Goal: Check status: Check status

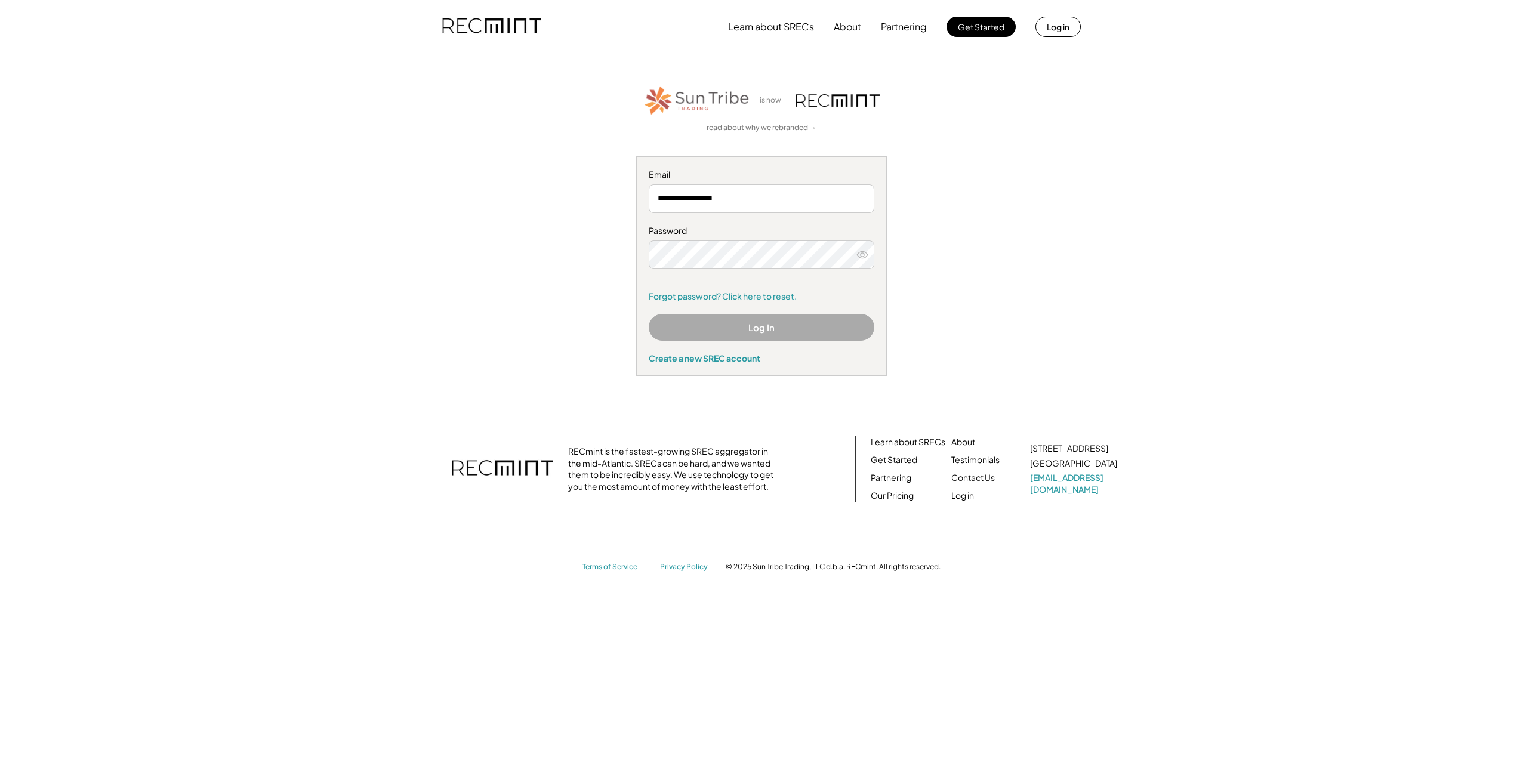
click at [549, 265] on div "**********" at bounding box center [762, 230] width 735 height 292
click at [929, 192] on div "**********" at bounding box center [762, 230] width 735 height 292
click at [864, 253] on use at bounding box center [862, 255] width 11 height 7
click at [862, 253] on icon at bounding box center [862, 255] width 12 height 12
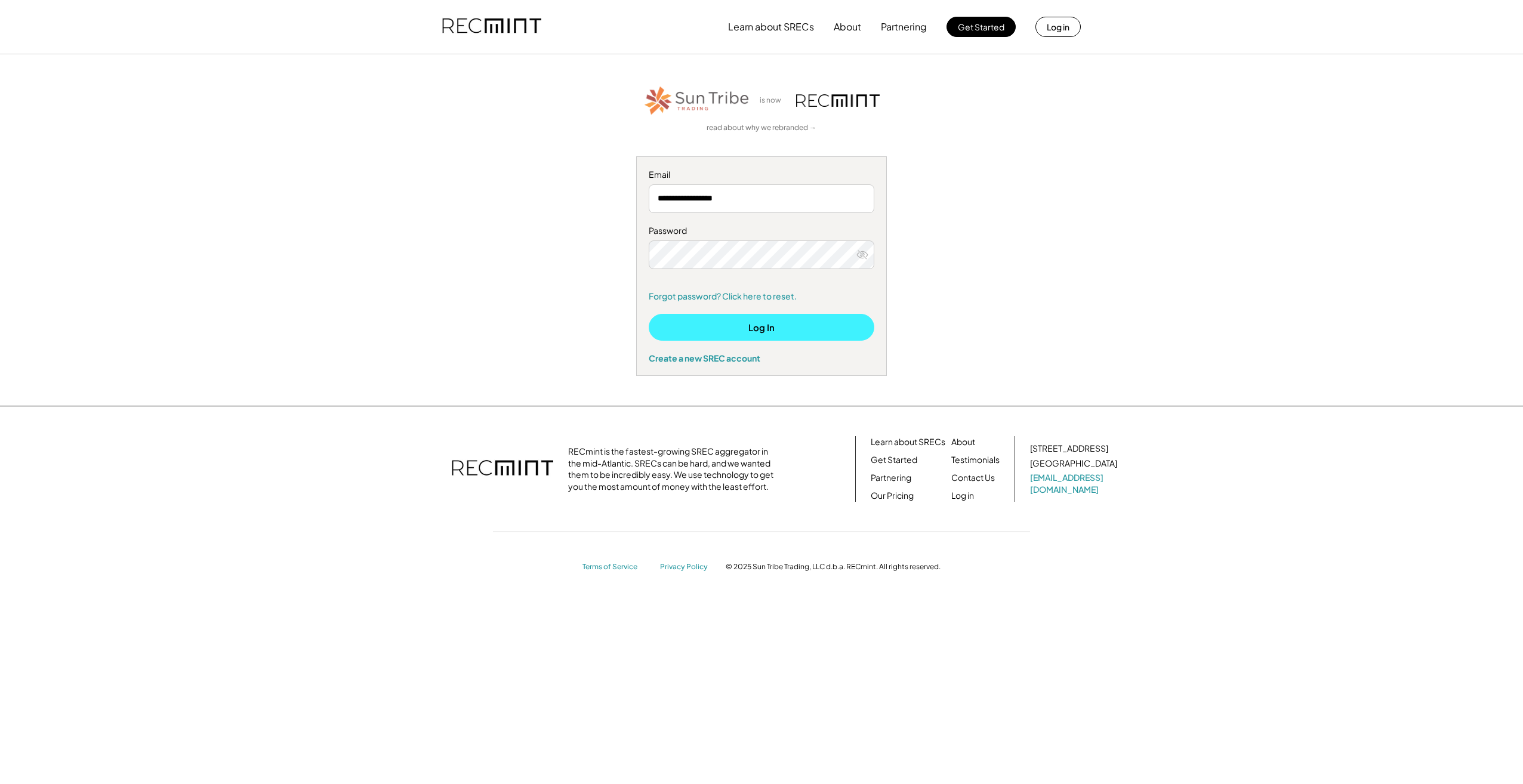
click at [763, 334] on button "Log In" at bounding box center [761, 327] width 225 height 27
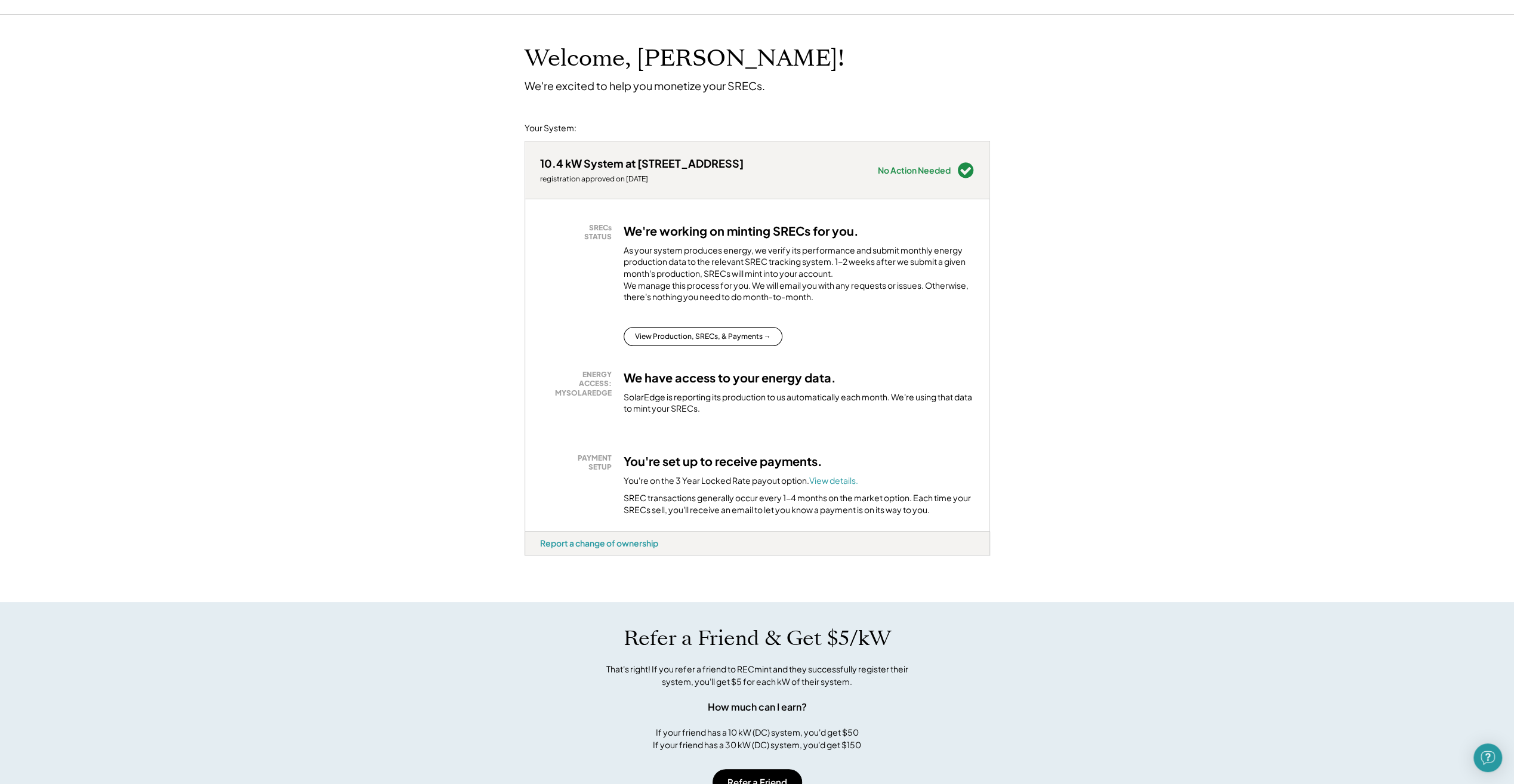
scroll to position [79, 0]
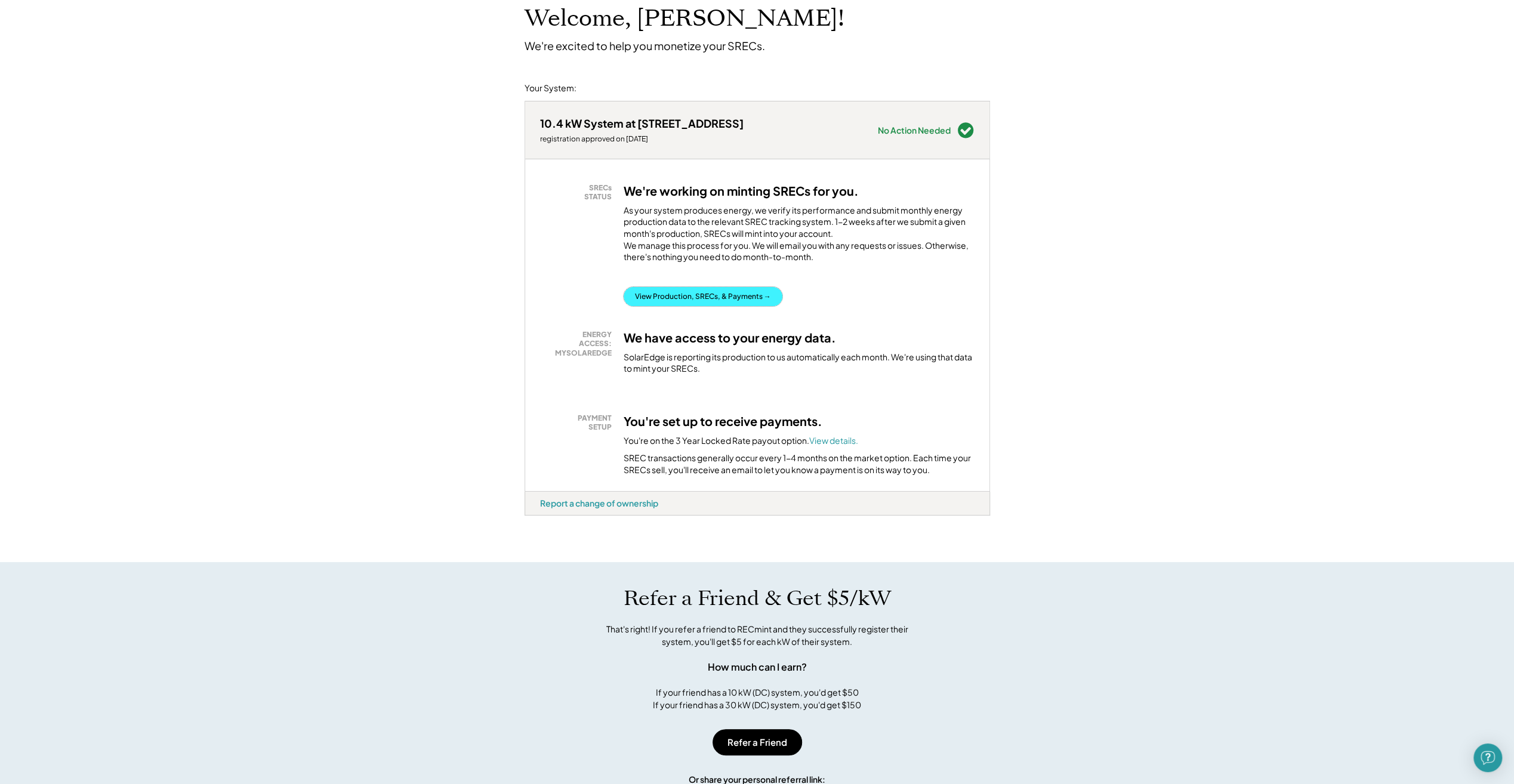
click at [703, 305] on button "View Production, SRECs, & Payments →" at bounding box center [703, 297] width 159 height 19
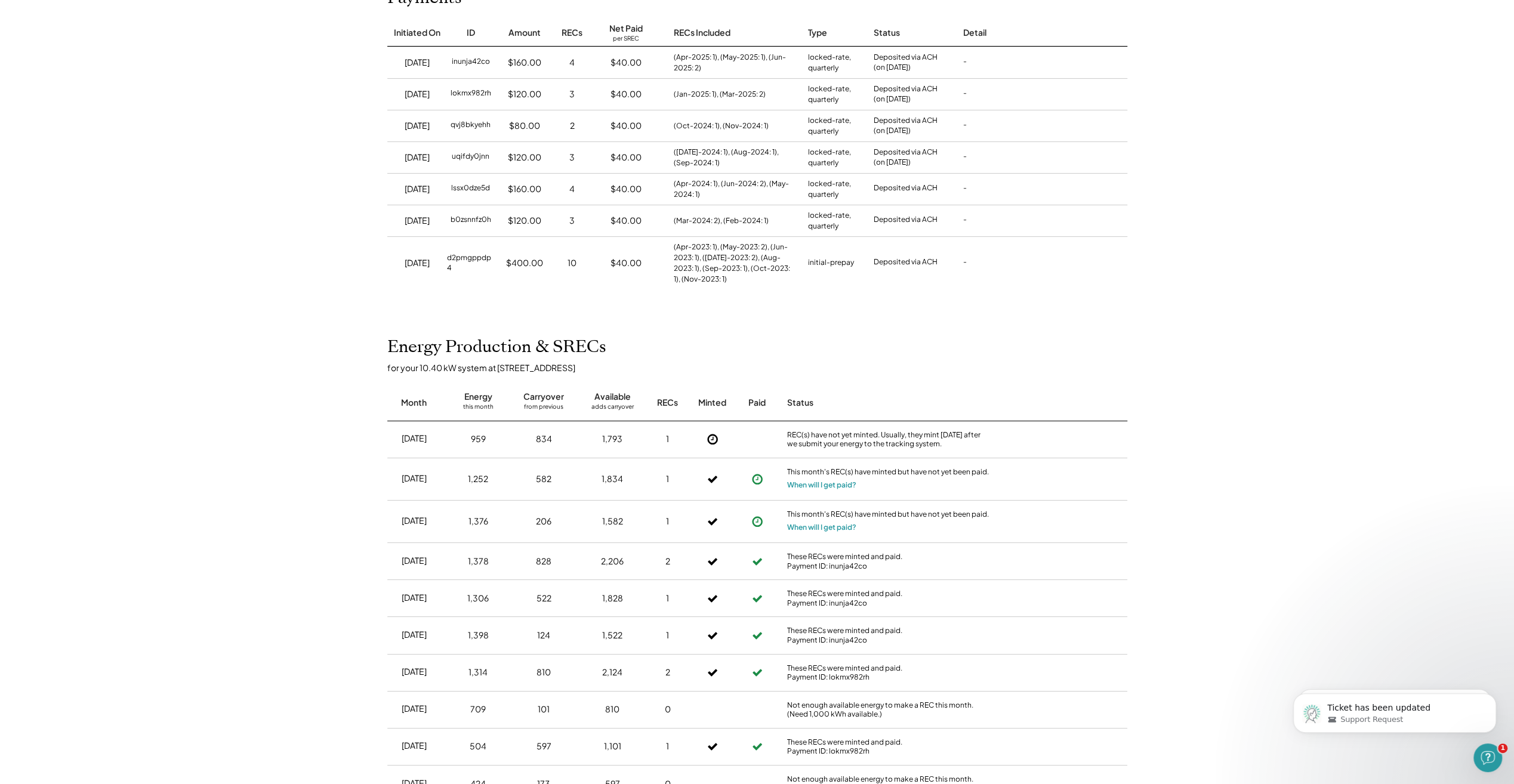
scroll to position [198, 0]
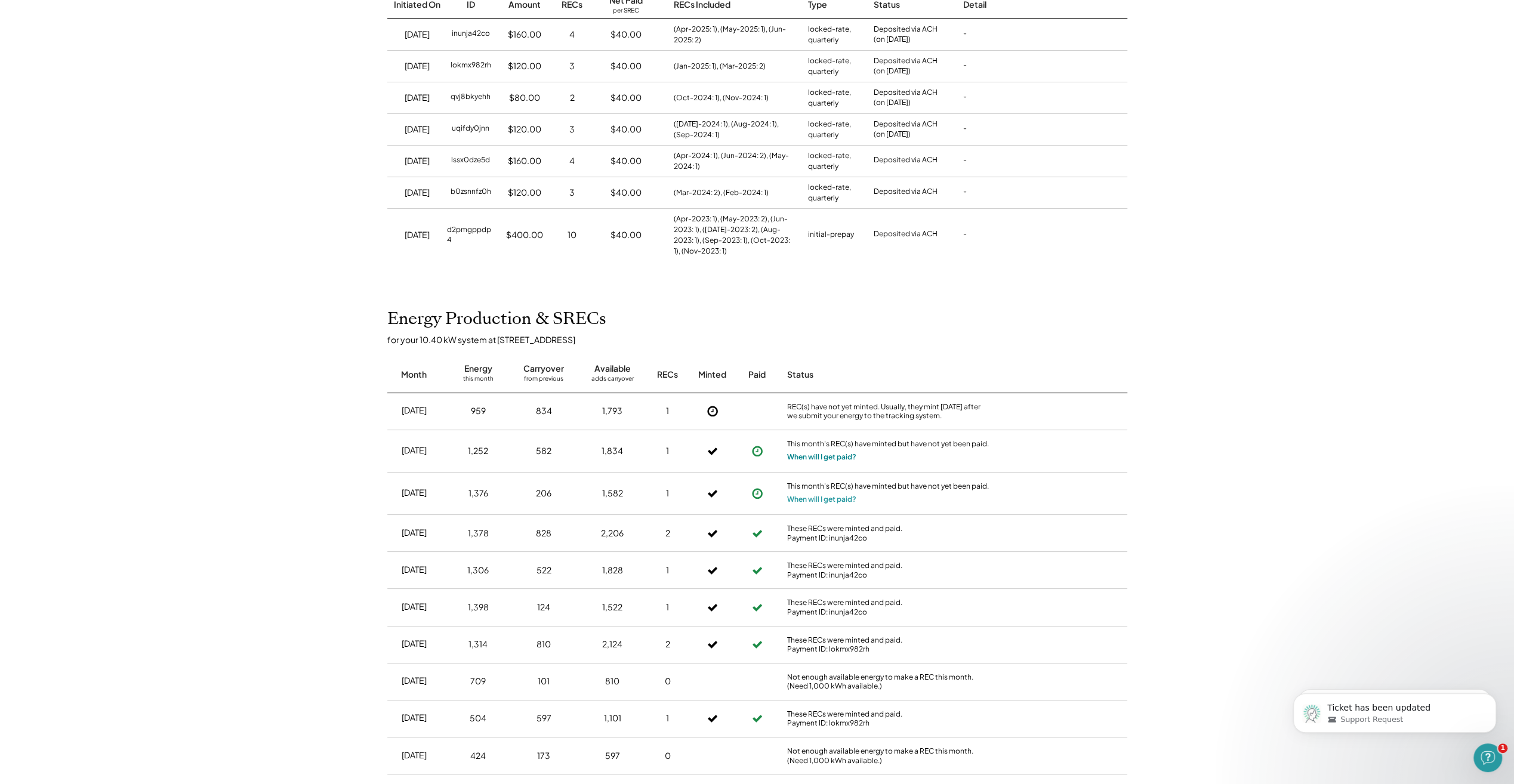
click at [829, 453] on button "When will I get paid?" at bounding box center [821, 457] width 69 height 12
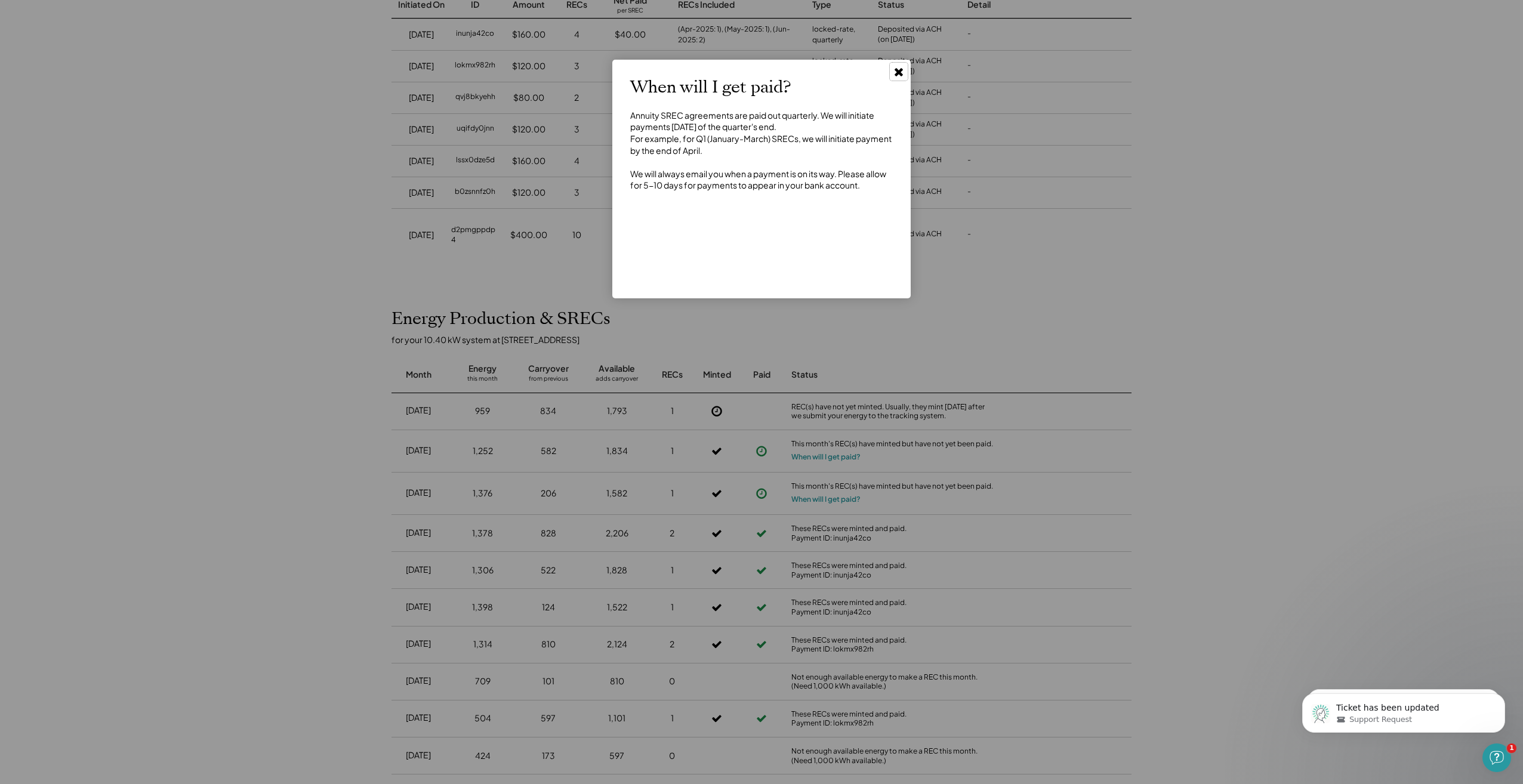
click at [897, 71] on use at bounding box center [899, 72] width 8 height 8
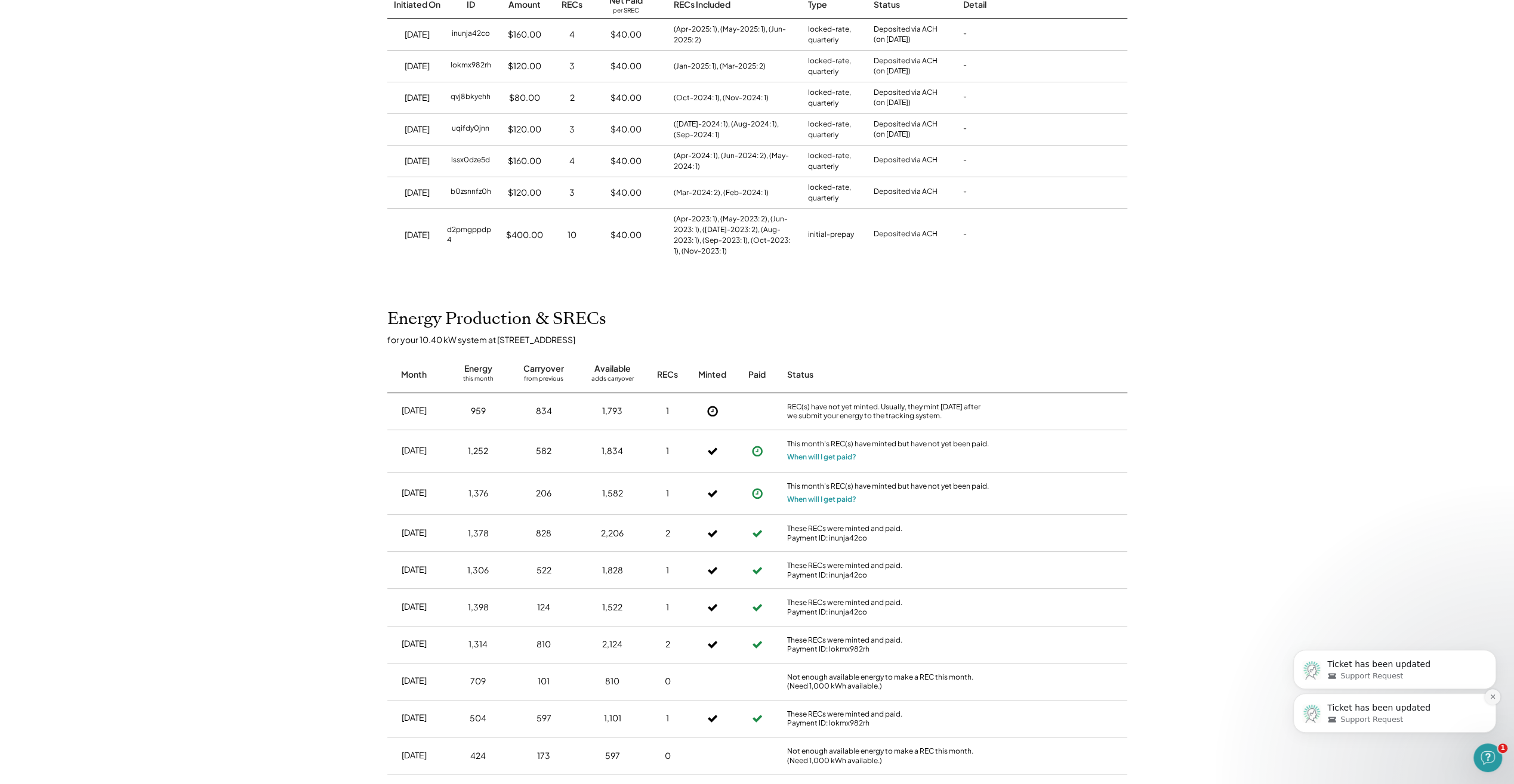
click at [1495, 695] on icon "Dismiss notification" at bounding box center [1493, 697] width 7 height 7
click at [1494, 694] on icon "Dismiss notification" at bounding box center [1493, 697] width 7 height 7
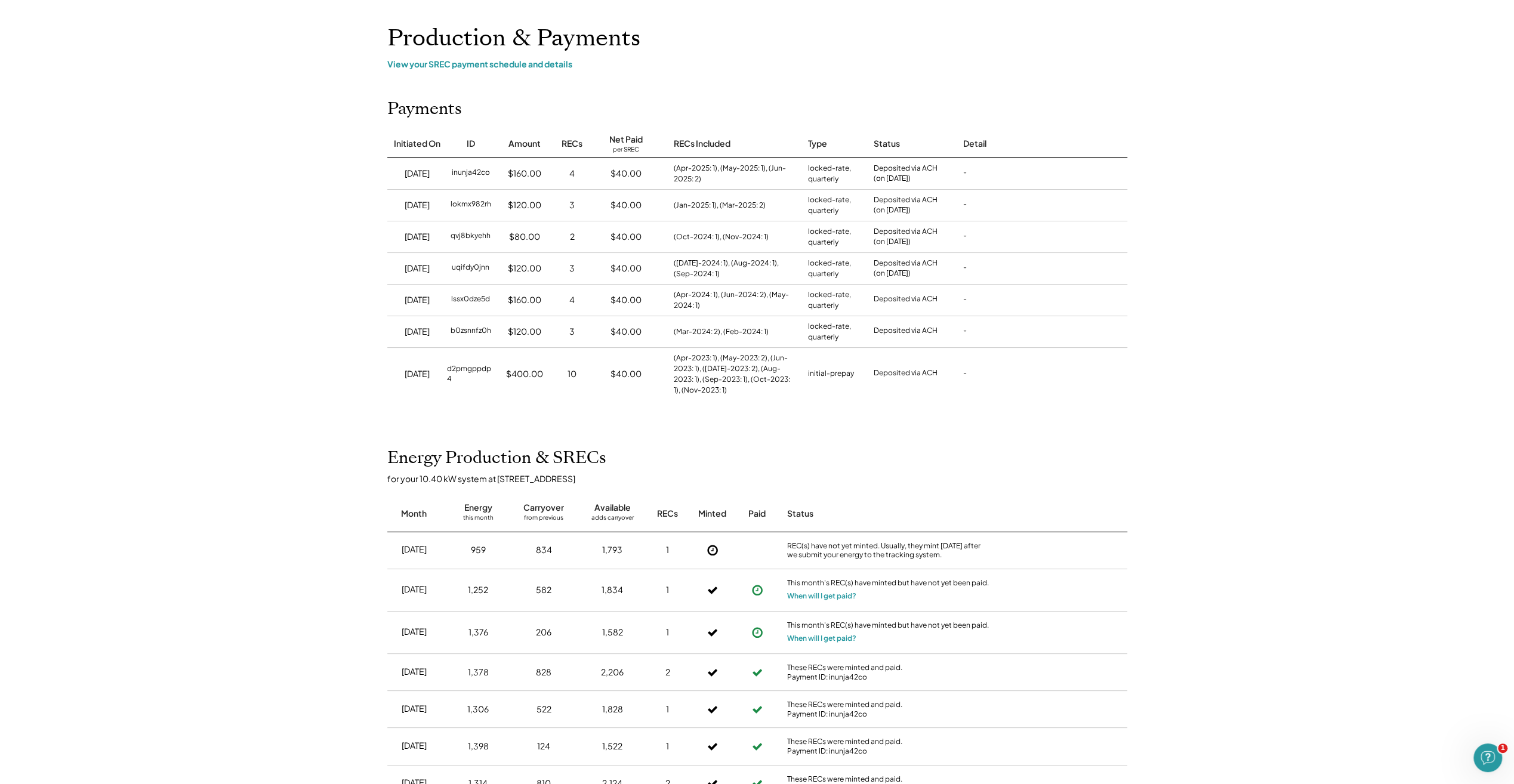
scroll to position [0, 0]
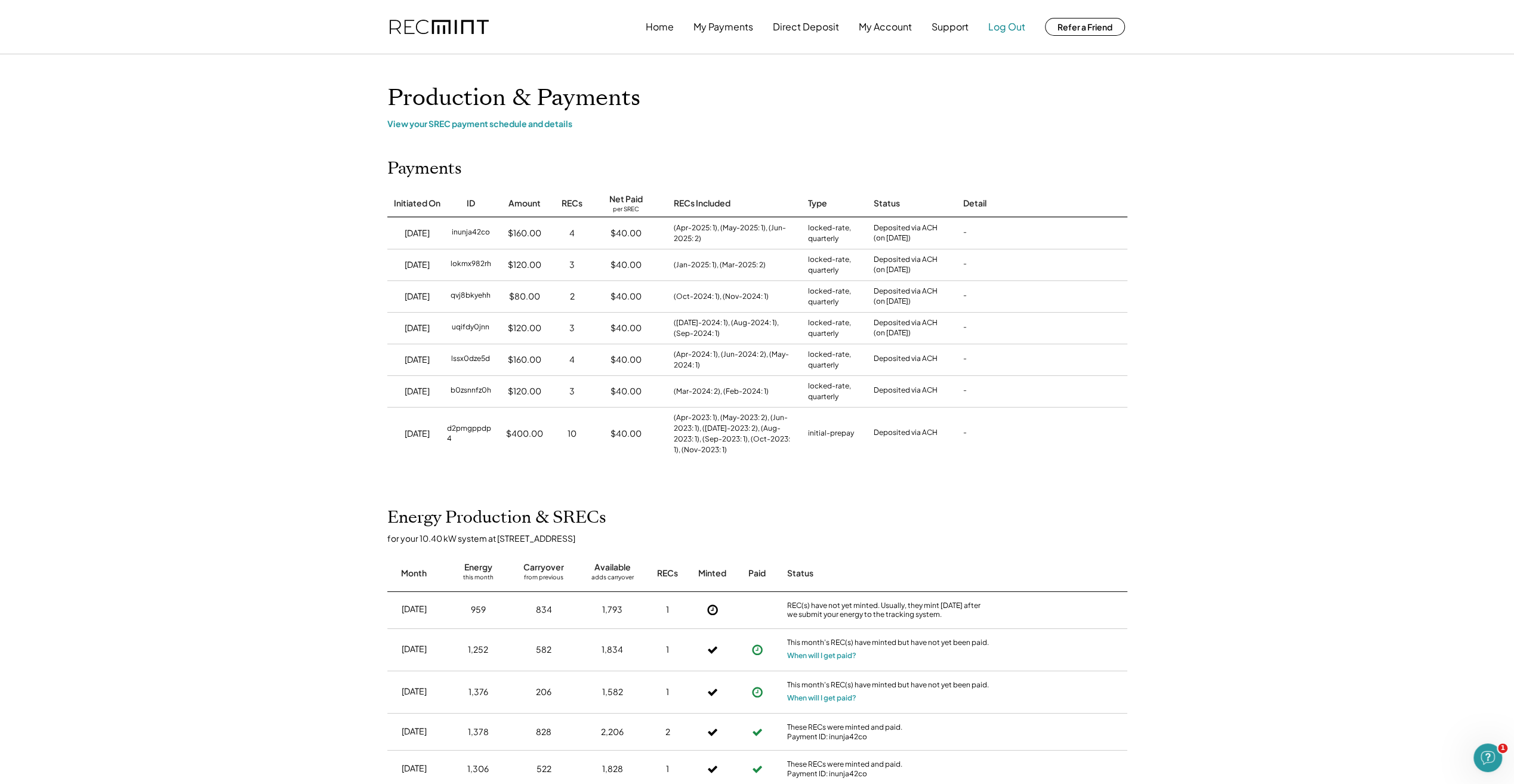
click at [1008, 28] on button "Log Out" at bounding box center [1006, 26] width 37 height 24
